Goal: Book appointment/travel/reservation

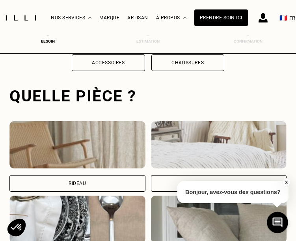
scroll to position [243, 3]
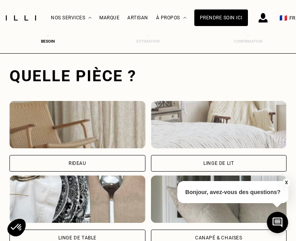
click at [73, 160] on div "Rideau" at bounding box center [77, 163] width 136 height 17
select select "FR"
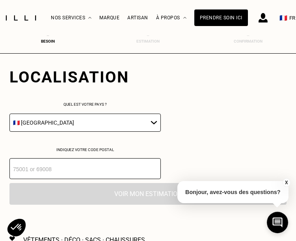
scroll to position [438, 3]
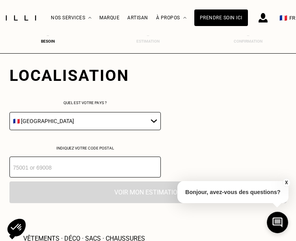
click at [124, 125] on select "🇩🇪 Allemagne 🇦🇹 Autriche 🇧🇪 Belgique 🇧🇬 Bulgarie 🇨🇾 Chypre 🇭🇷 Croatie 🇩🇰 Danema…" at bounding box center [85, 121] width 152 height 18
click at [9, 114] on select "🇩🇪 Allemagne 🇦🇹 Autriche 🇧🇪 Belgique 🇧🇬 Bulgarie 🇨🇾 Chypre 🇭🇷 Croatie 🇩🇰 Danema…" at bounding box center [85, 121] width 152 height 18
click at [73, 169] on input "number" at bounding box center [85, 167] width 152 height 21
type input "94270"
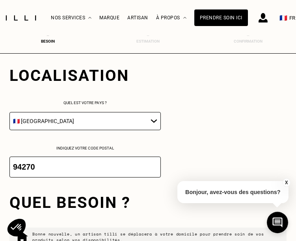
scroll to position [568, 3]
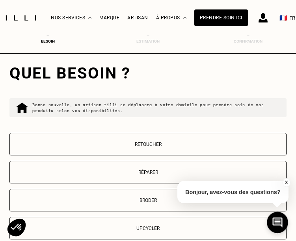
click at [146, 144] on button "Retoucher" at bounding box center [147, 144] width 277 height 22
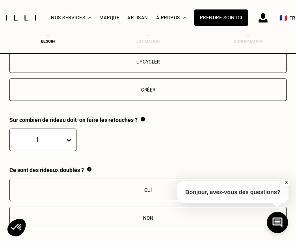
scroll to position [725, 3]
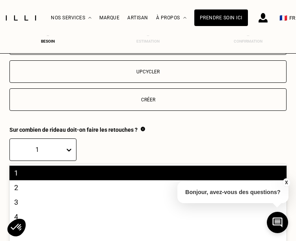
click at [63, 151] on div "20 results available. Use Up and Down to choose options, press Enter to select …" at bounding box center [147, 150] width 277 height 22
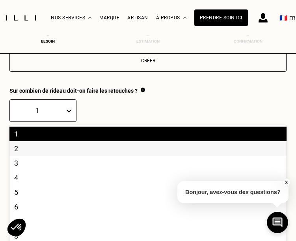
scroll to position [767, 0]
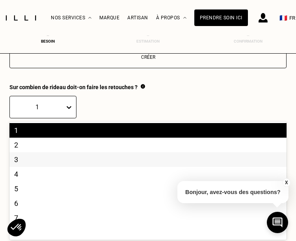
click at [34, 165] on div "3" at bounding box center [147, 159] width 277 height 15
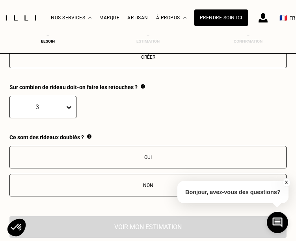
scroll to position [807, 0]
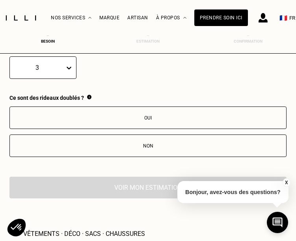
click at [151, 148] on div "Non" at bounding box center [148, 146] width 269 height 6
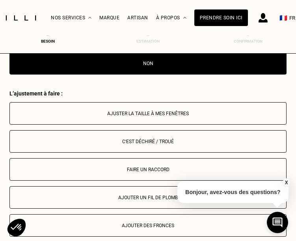
scroll to position [854, 3]
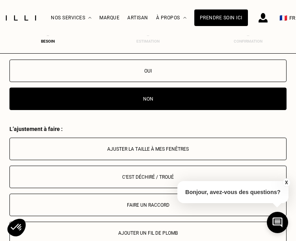
click at [149, 149] on button "Ajuster la taille à mes fenêtres" at bounding box center [147, 149] width 277 height 22
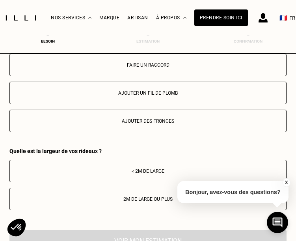
scroll to position [1011, 3]
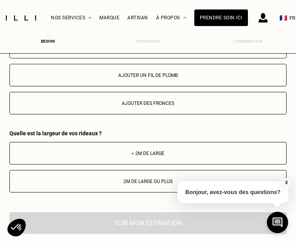
click at [161, 184] on div "2m de large ou plus" at bounding box center [148, 182] width 269 height 6
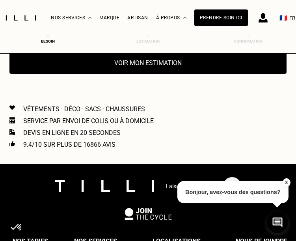
scroll to position [1169, 3]
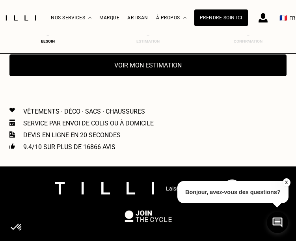
click at [133, 70] on button "Voir mon estimation" at bounding box center [147, 65] width 277 height 22
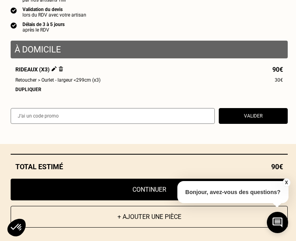
scroll to position [1248, 3]
click at [153, 187] on button "Continuer" at bounding box center [149, 190] width 277 height 22
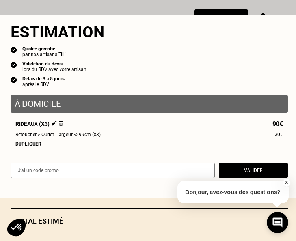
scroll to position [317, 3]
select select "FR"
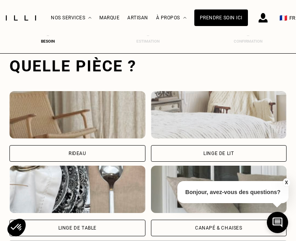
scroll to position [243, 3]
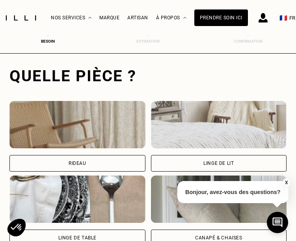
click at [71, 161] on div "Rideau" at bounding box center [77, 163] width 136 height 17
select select "FR"
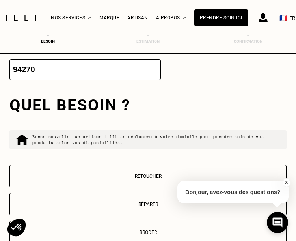
scroll to position [557, 3]
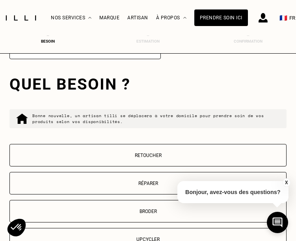
click at [144, 155] on button "Retoucher" at bounding box center [147, 155] width 277 height 22
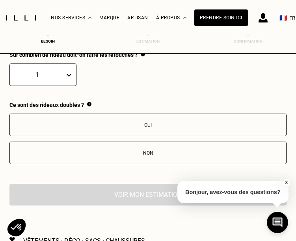
scroll to position [803, 3]
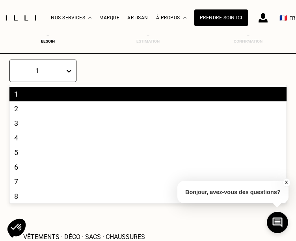
click at [57, 71] on div "1" at bounding box center [37, 71] width 55 height 12
click at [15, 125] on div "3" at bounding box center [147, 123] width 277 height 15
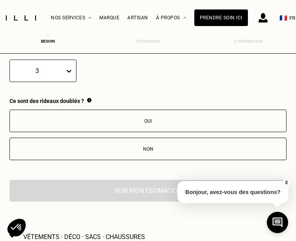
click at [144, 152] on div "Non" at bounding box center [148, 149] width 269 height 6
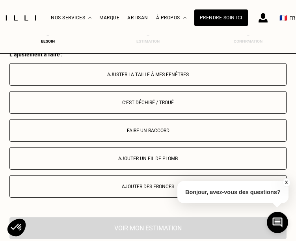
scroll to position [932, 3]
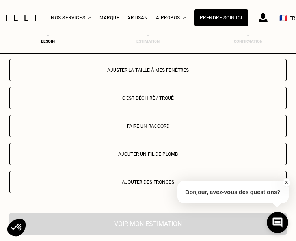
click at [161, 71] on button "Ajuster la taille à mes fenêtres" at bounding box center [147, 70] width 277 height 22
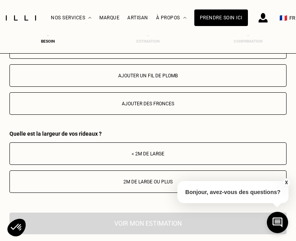
scroll to position [1011, 3]
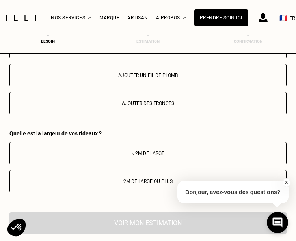
click at [157, 184] on div "2m de large ou plus" at bounding box center [148, 182] width 269 height 6
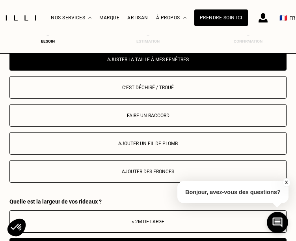
scroll to position [932, 3]
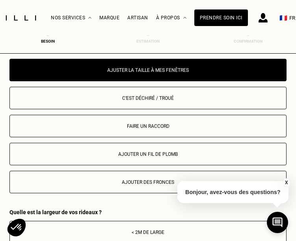
click at [122, 70] on button "Ajuster la taille à mes fenêtres" at bounding box center [147, 70] width 277 height 22
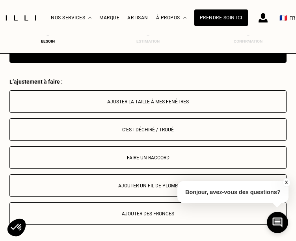
scroll to position [893, 3]
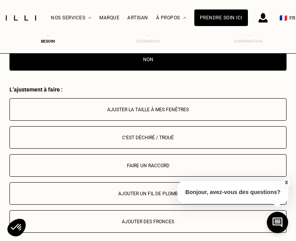
click at [143, 112] on div "Ajuster la taille à mes fenêtres" at bounding box center [148, 110] width 269 height 6
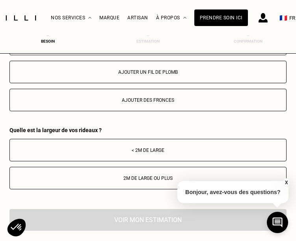
scroll to position [1051, 3]
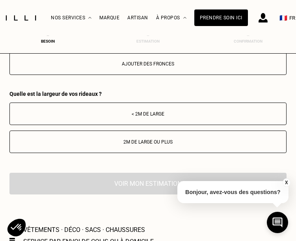
click at [138, 145] on div "2m de large ou plus" at bounding box center [148, 142] width 269 height 6
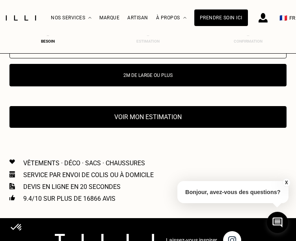
scroll to position [1130, 3]
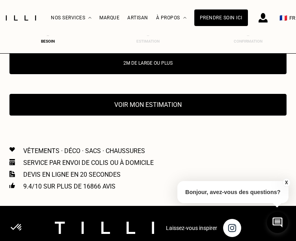
click at [169, 107] on button "Voir mon estimation" at bounding box center [147, 105] width 277 height 22
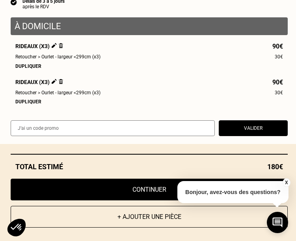
scroll to position [1248, 3]
click at [31, 64] on div "Dupliquer" at bounding box center [149, 67] width 268 height 6
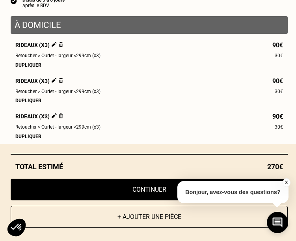
click at [59, 44] on img at bounding box center [61, 44] width 4 height 5
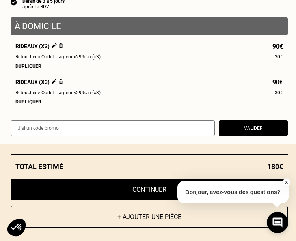
click at [56, 77] on div "Rideaux (x3) 90€ Retoucher > Ourlet - largeur <299cm (x3) 30€ Dupliquer Rideaux…" at bounding box center [149, 74] width 277 height 62
click at [59, 79] on img at bounding box center [61, 81] width 4 height 5
click at [59, 81] on img at bounding box center [61, 81] width 4 height 5
click at [59, 79] on img at bounding box center [61, 81] width 4 height 5
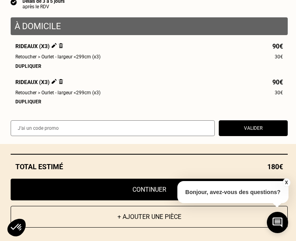
click at [59, 45] on img at bounding box center [61, 45] width 4 height 5
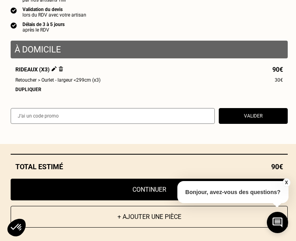
scroll to position [1395, 3]
click at [137, 186] on button "Continuer" at bounding box center [149, 190] width 277 height 22
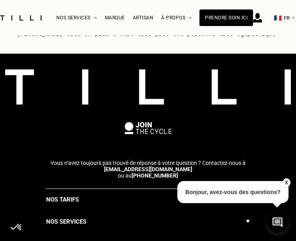
select select "FR"
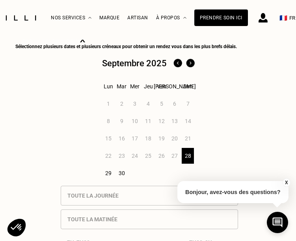
scroll to position [276, 0]
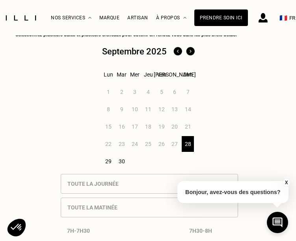
click at [190, 51] on img at bounding box center [190, 51] width 13 height 13
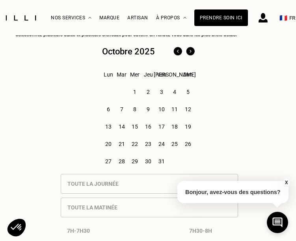
click at [179, 53] on img at bounding box center [178, 51] width 13 height 13
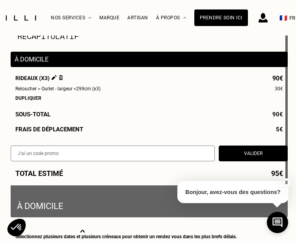
scroll to position [0, 0]
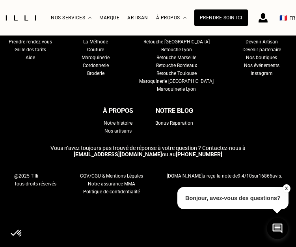
scroll to position [870, 0]
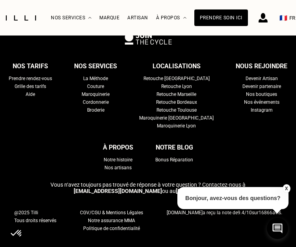
click at [50, 77] on div "Prendre rendez-vous" at bounding box center [30, 79] width 43 height 8
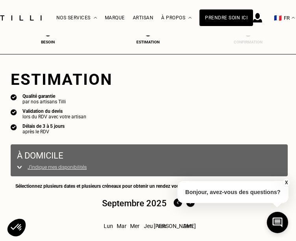
select select "FR"
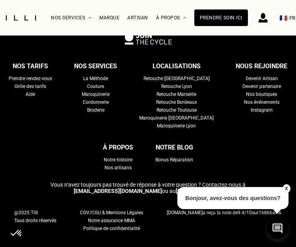
scroll to position [845, 0]
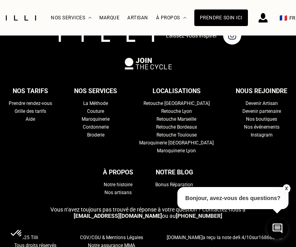
click at [42, 112] on div "Grille des tarifs" at bounding box center [31, 111] width 32 height 8
select select "FR"
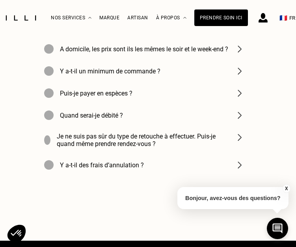
scroll to position [1342, 0]
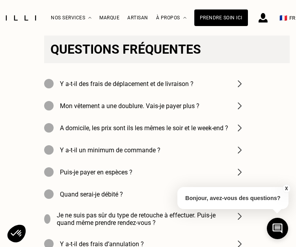
click at [91, 88] on h4 "Y a-t-il des frais de déplacement et de livraison ?" at bounding box center [127, 83] width 134 height 7
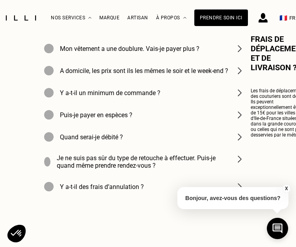
scroll to position [1421, 0]
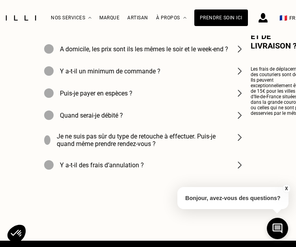
click at [90, 97] on h4 "Puis-je payer en espèces ?" at bounding box center [96, 93] width 73 height 7
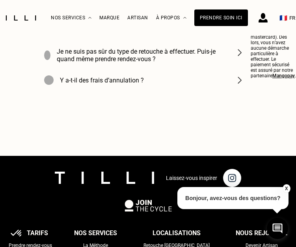
scroll to position [1500, 0]
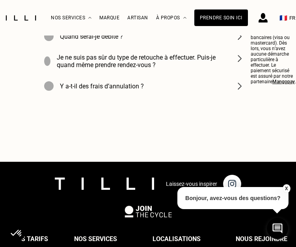
click at [99, 90] on h4 "Y a-t-il des frais d’annulation ?" at bounding box center [102, 85] width 84 height 7
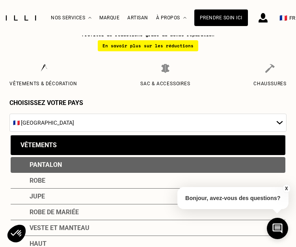
scroll to position [0, 0]
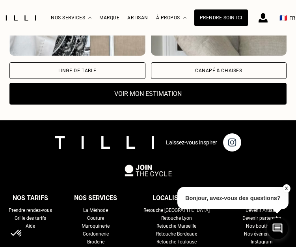
scroll to position [633, 0]
